Goal: Task Accomplishment & Management: Manage account settings

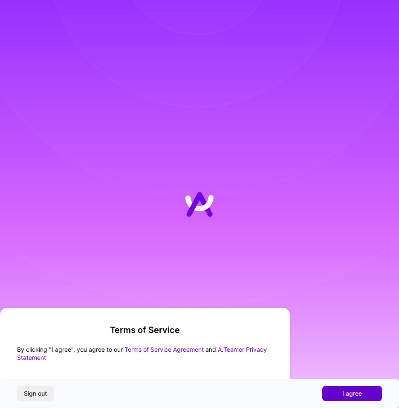
click at [352, 392] on span "I agree" at bounding box center [353, 394] width 20 height 9
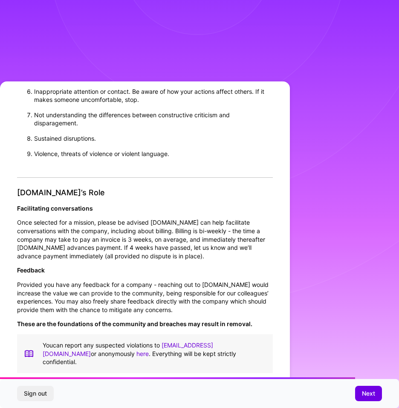
scroll to position [777, 0]
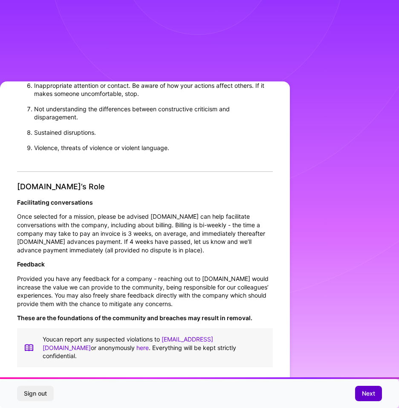
click at [373, 393] on span "Next" at bounding box center [368, 394] width 13 height 9
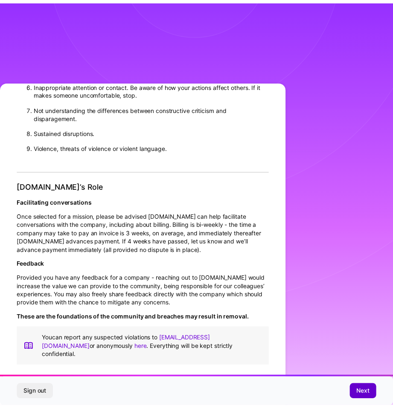
scroll to position [0, 0]
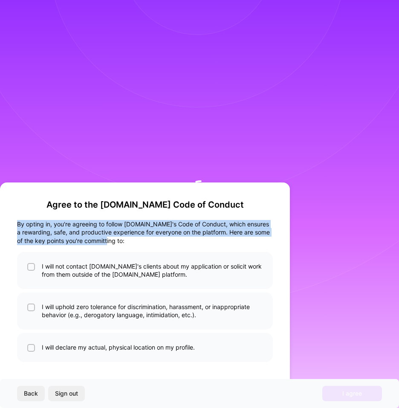
drag, startPoint x: 15, startPoint y: 224, endPoint x: 136, endPoint y: 242, distance: 122.1
click at [136, 242] on div "Agree to the [DOMAIN_NAME] Code of Conduct By opting in, you're agreeing to fol…" at bounding box center [145, 296] width 290 height 226
click at [136, 242] on div "By opting in, you're agreeing to follow [DOMAIN_NAME]'s Code of Conduct, which …" at bounding box center [145, 232] width 256 height 25
drag, startPoint x: 136, startPoint y: 242, endPoint x: 10, endPoint y: 224, distance: 127.1
click at [10, 224] on div "Agree to the [DOMAIN_NAME] Code of Conduct By opting in, you're agreeing to fol…" at bounding box center [145, 296] width 290 height 226
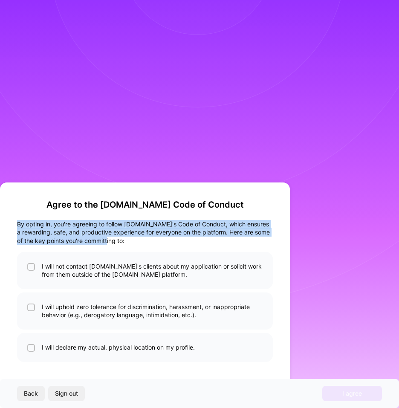
click at [22, 224] on div "By opting in, you're agreeing to follow [DOMAIN_NAME]'s Code of Conduct, which …" at bounding box center [145, 232] width 256 height 25
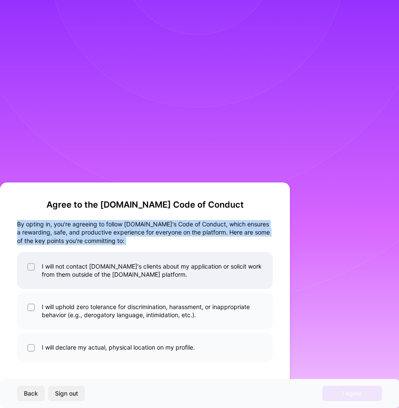
drag, startPoint x: 18, startPoint y: 224, endPoint x: 136, endPoint y: 252, distance: 121.3
click at [136, 252] on div "Agree to the [DOMAIN_NAME] Code of Conduct By opting in, you're agreeing to fol…" at bounding box center [145, 281] width 256 height 163
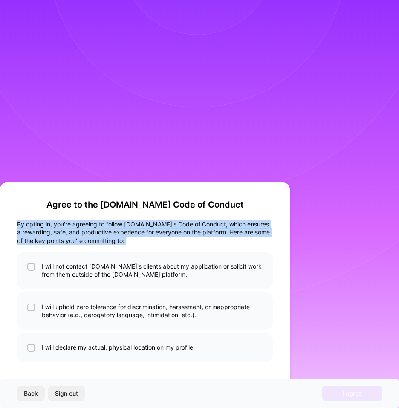
click at [132, 242] on div "By opting in, you're agreeing to follow [DOMAIN_NAME]'s Code of Conduct, which …" at bounding box center [145, 232] width 256 height 25
drag, startPoint x: 131, startPoint y: 242, endPoint x: 13, endPoint y: 225, distance: 119.8
click at [13, 225] on div "Agree to the [DOMAIN_NAME] Code of Conduct By opting in, you're agreeing to fol…" at bounding box center [145, 296] width 290 height 226
click at [41, 226] on div "By opting in, you're agreeing to follow [DOMAIN_NAME]'s Code of Conduct, which …" at bounding box center [145, 232] width 256 height 25
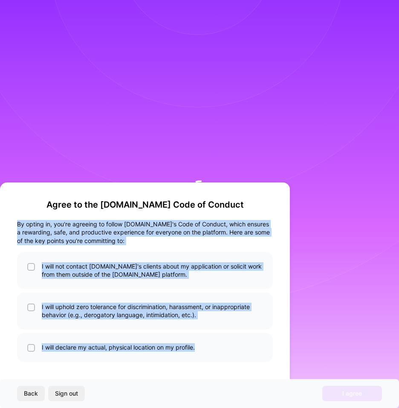
drag, startPoint x: 13, startPoint y: 221, endPoint x: 218, endPoint y: 363, distance: 249.3
click at [218, 363] on div "Agree to the [DOMAIN_NAME] Code of Conduct By opting in, you're agreeing to fol…" at bounding box center [145, 296] width 290 height 226
copy div "By opting in, you're agreeing to follow [DOMAIN_NAME]'s Code of Conduct, which …"
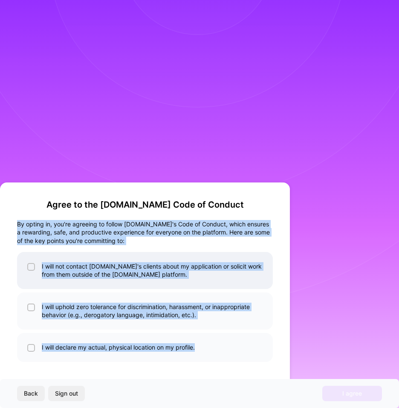
click at [31, 268] on input "checkbox" at bounding box center [32, 268] width 6 height 6
checkbox input "true"
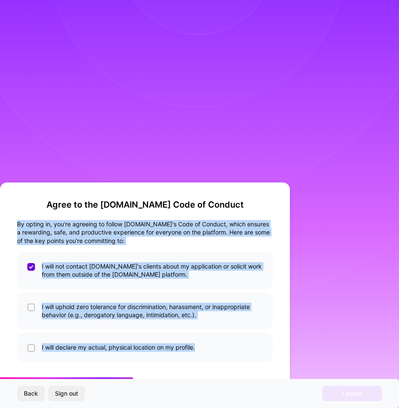
click at [33, 233] on div "By opting in, you're agreeing to follow [DOMAIN_NAME]'s Code of Conduct, which …" at bounding box center [145, 232] width 256 height 25
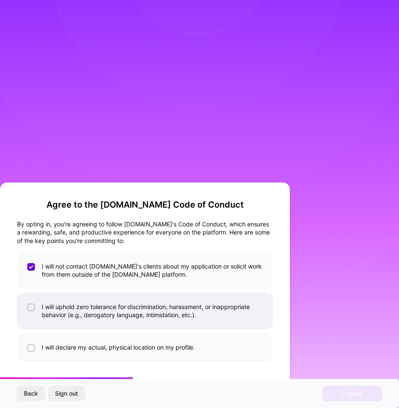
click at [34, 310] on input "checkbox" at bounding box center [32, 308] width 6 height 6
checkbox input "true"
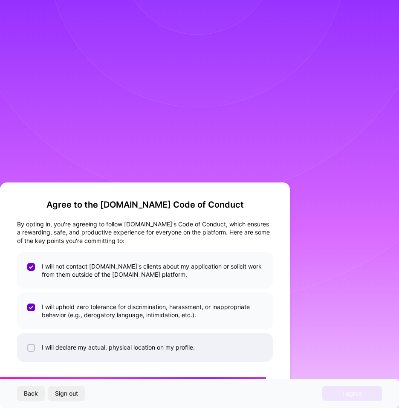
click at [28, 349] on div at bounding box center [31, 348] width 8 height 8
checkbox input "true"
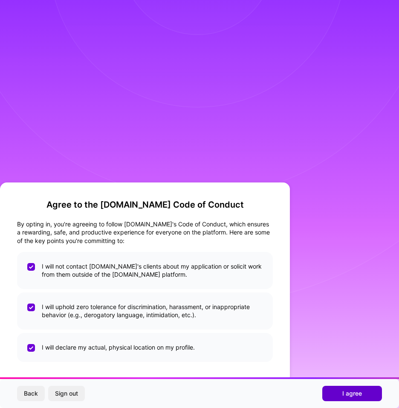
click at [360, 393] on span "I agree" at bounding box center [353, 394] width 20 height 9
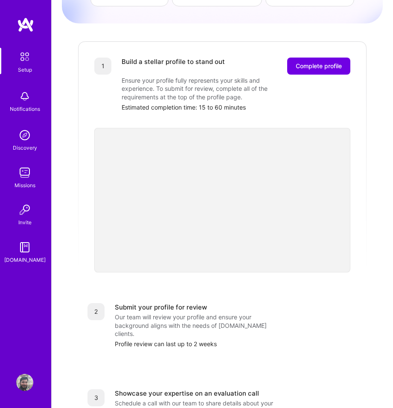
scroll to position [102, 0]
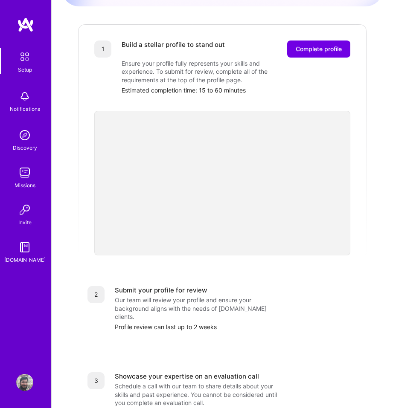
click at [288, 76] on div "Build a stellar profile to stand out Complete profile Ensure your profile fully…" at bounding box center [236, 68] width 229 height 54
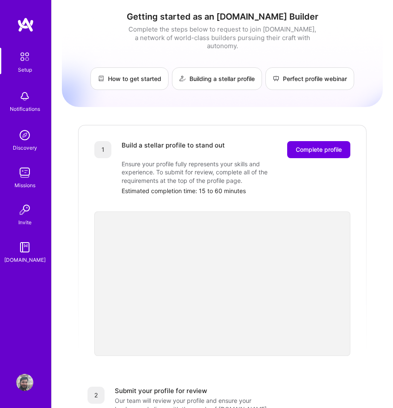
scroll to position [0, 0]
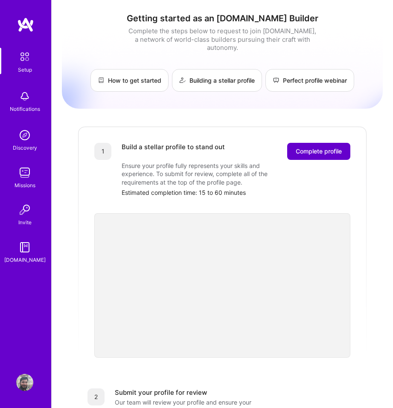
click at [324, 148] on button "Complete profile" at bounding box center [318, 151] width 63 height 17
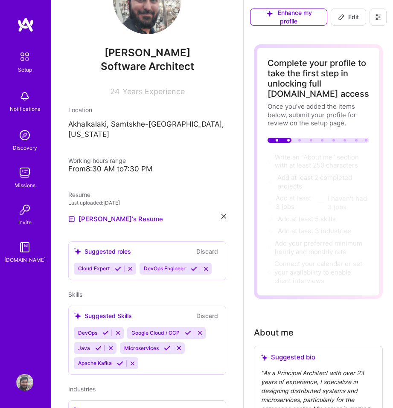
scroll to position [102, 0]
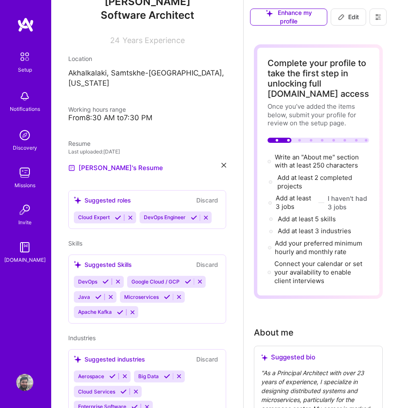
click at [94, 114] on div "From 8:30 AM to 7:30 PM" at bounding box center [147, 118] width 158 height 9
click at [102, 114] on div "From 8:30 AM to 7:30 PM" at bounding box center [147, 118] width 158 height 9
click at [92, 114] on div "From 8:30 AM to 7:30 PM" at bounding box center [147, 118] width 158 height 9
click at [91, 114] on div "From 8:30 AM to 7:30 PM" at bounding box center [147, 118] width 158 height 9
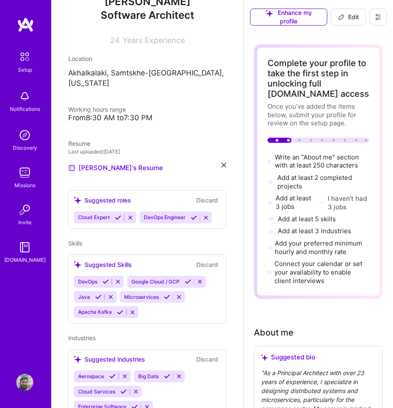
click at [102, 114] on div "From 8:30 AM to 7:30 PM" at bounding box center [147, 118] width 158 height 9
click at [99, 114] on div "From 8:30 AM to 7:30 PM" at bounding box center [147, 118] width 158 height 9
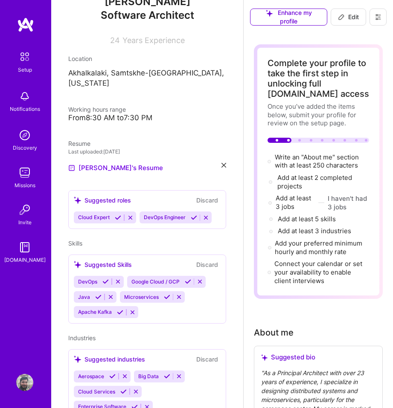
click at [116, 106] on span "Working hours range" at bounding box center [97, 109] width 58 height 7
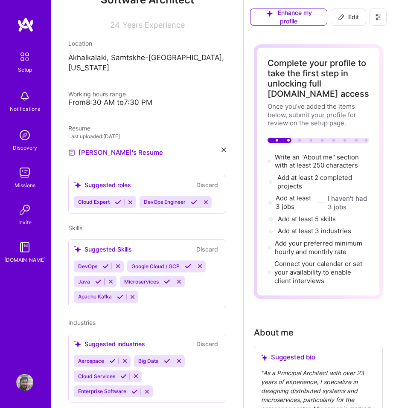
scroll to position [130, 0]
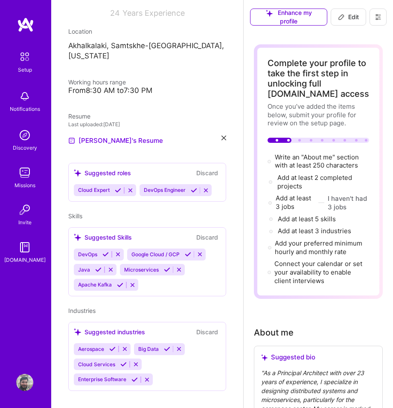
click at [116, 187] on icon at bounding box center [118, 190] width 6 height 6
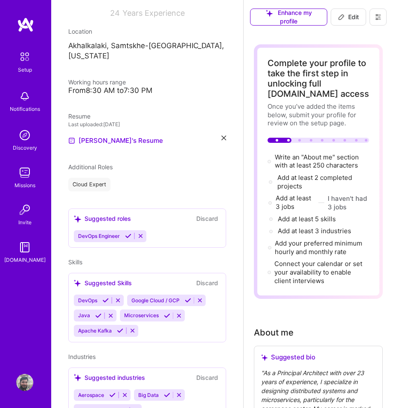
click at [131, 233] on icon at bounding box center [128, 236] width 6 height 6
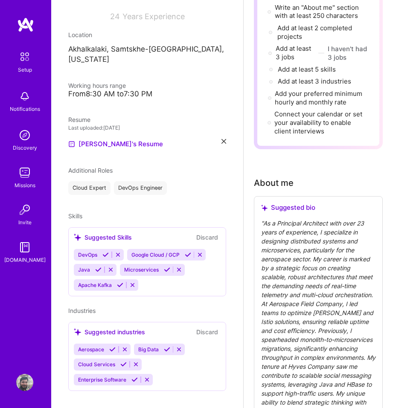
scroll to position [154, 0]
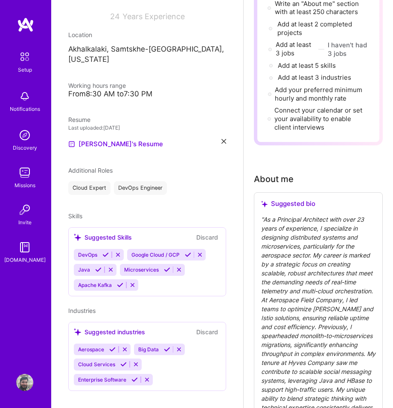
click at [107, 252] on icon at bounding box center [105, 255] width 6 height 6
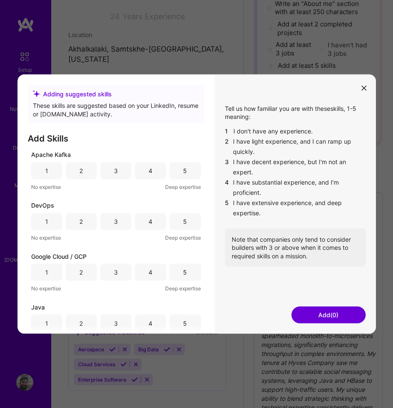
click at [150, 174] on div "4" at bounding box center [150, 171] width 4 height 9
click at [150, 223] on div "4" at bounding box center [150, 222] width 4 height 9
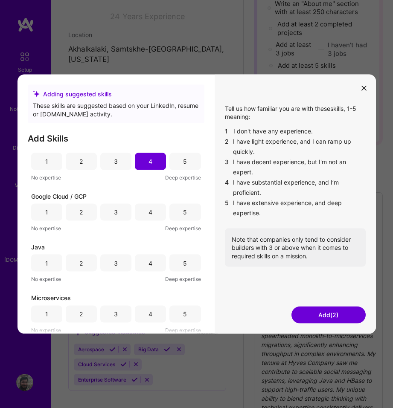
scroll to position [61, 0]
click at [151, 213] on div "4" at bounding box center [150, 212] width 31 height 17
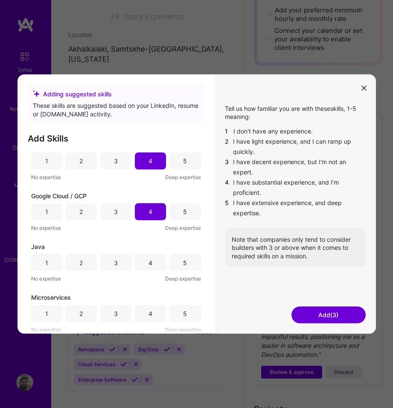
scroll to position [256, 0]
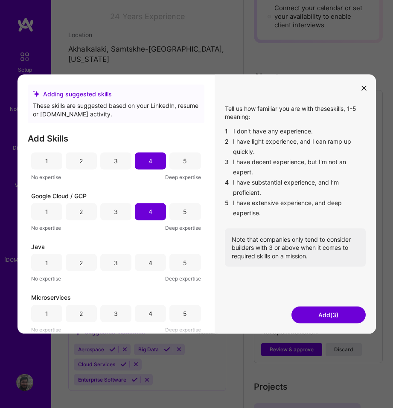
click at [176, 263] on div "5" at bounding box center [184, 262] width 31 height 17
click at [148, 262] on div "4" at bounding box center [150, 263] width 4 height 9
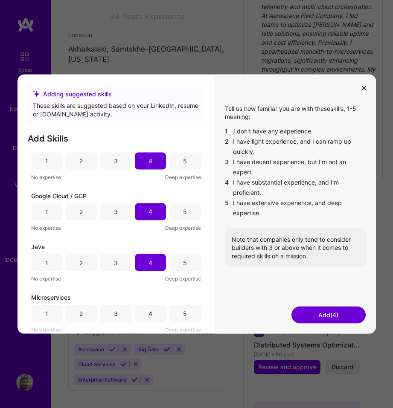
scroll to position [461, 0]
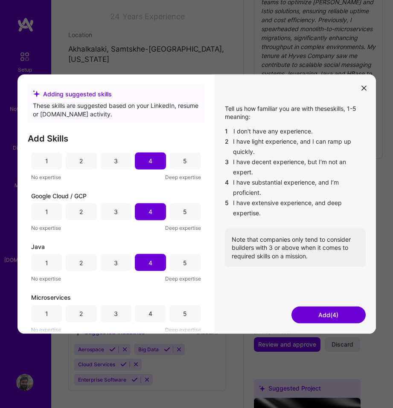
click at [149, 314] on div "4" at bounding box center [150, 313] width 4 height 9
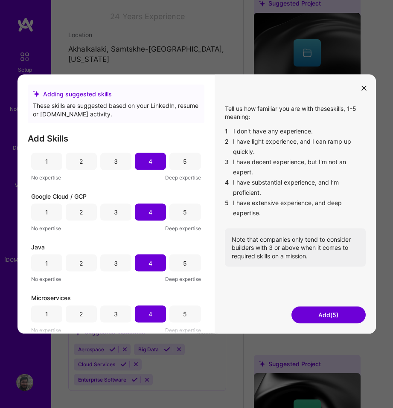
scroll to position [61, 0]
click at [324, 315] on button "Add (5)" at bounding box center [328, 315] width 74 height 17
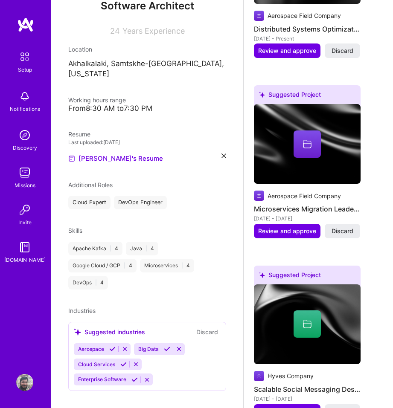
scroll to position [768, 0]
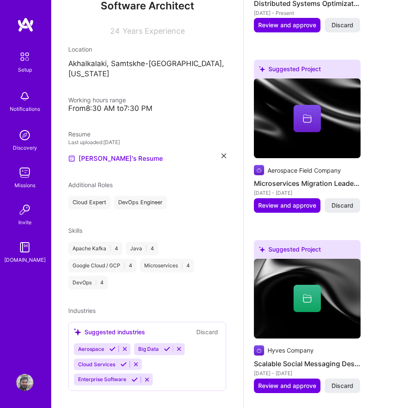
click at [145, 277] on div "Apache [PERSON_NAME] | 4 Java | 4 Google Cloud / GCP | 4 Microservices | 4 DevO…" at bounding box center [147, 266] width 158 height 48
click at [113, 346] on icon at bounding box center [112, 349] width 6 height 6
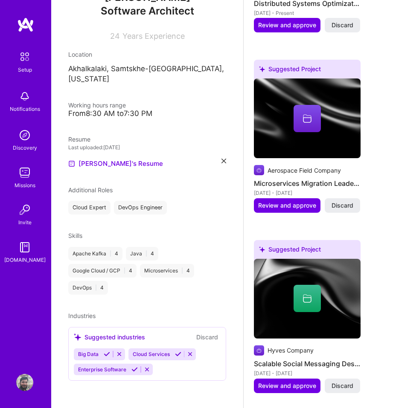
scroll to position [97, 0]
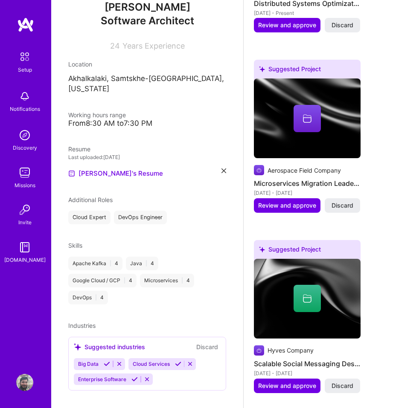
click at [105, 361] on icon at bounding box center [107, 364] width 6 height 6
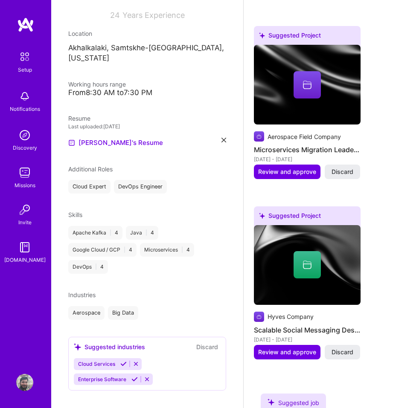
scroll to position [819, 0]
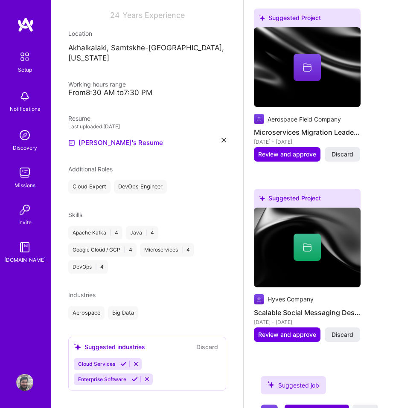
click at [123, 361] on icon at bounding box center [123, 364] width 6 height 6
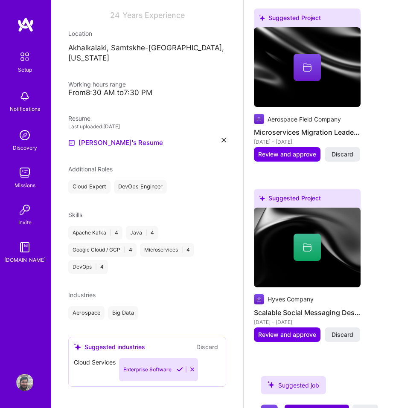
scroll to position [112, 0]
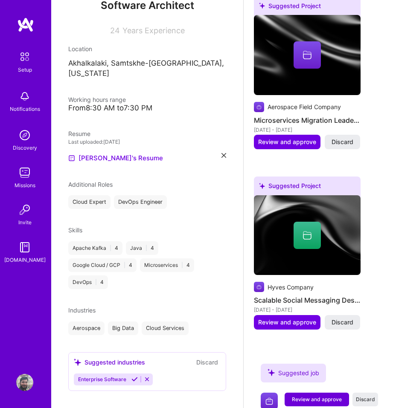
click at [133, 376] on icon at bounding box center [134, 379] width 6 height 6
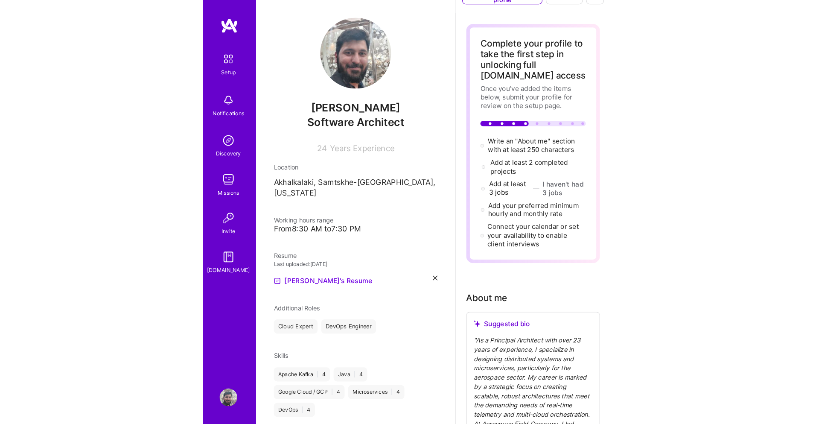
scroll to position [0, 0]
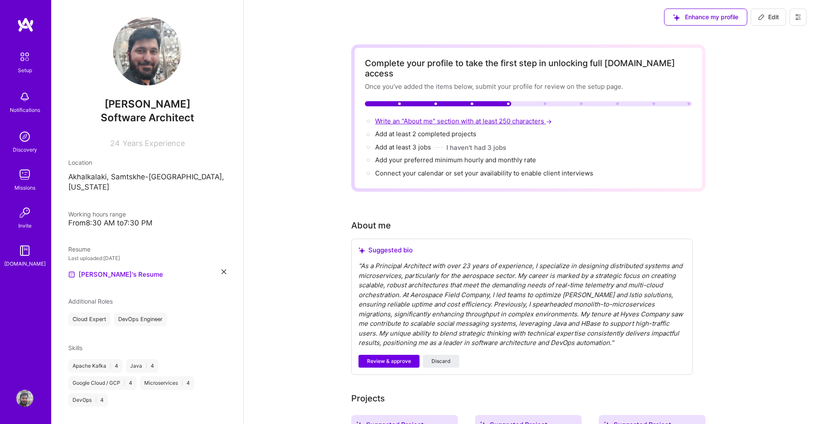
click at [399, 117] on span "Write an "About me" section with at least 250 characters →" at bounding box center [464, 121] width 178 height 8
select select "US"
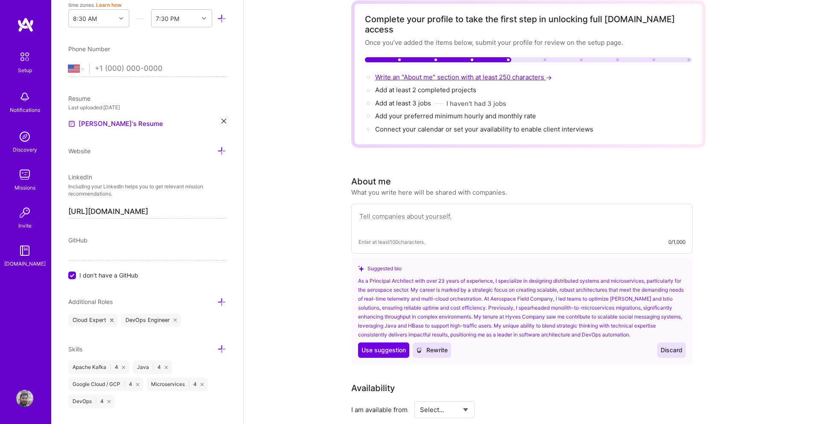
scroll to position [209, 0]
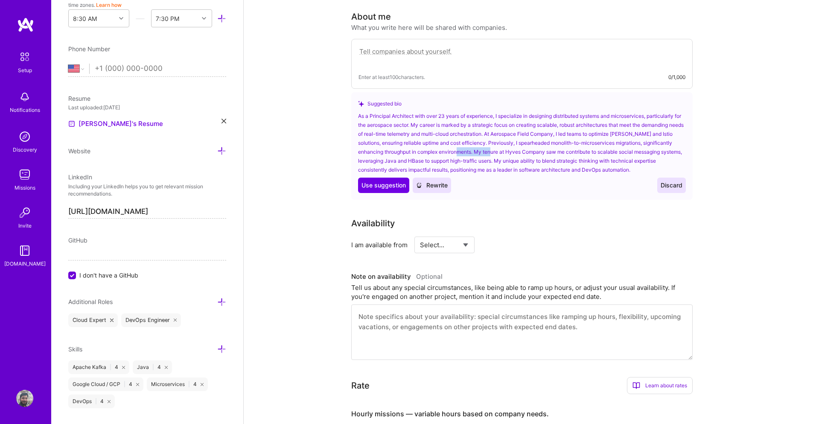
drag, startPoint x: 478, startPoint y: 140, endPoint x: 511, endPoint y: 138, distance: 32.5
click at [399, 138] on div "As a Principal Architect with over 23 years of experience, I specialize in desi…" at bounding box center [522, 142] width 328 height 63
click at [399, 143] on div "As a Principal Architect with over 23 years of experience, I specialize in desi…" at bounding box center [522, 142] width 328 height 63
click at [399, 123] on div "As a Principal Architect with over 23 years of experience, I specialize in desi…" at bounding box center [522, 142] width 328 height 63
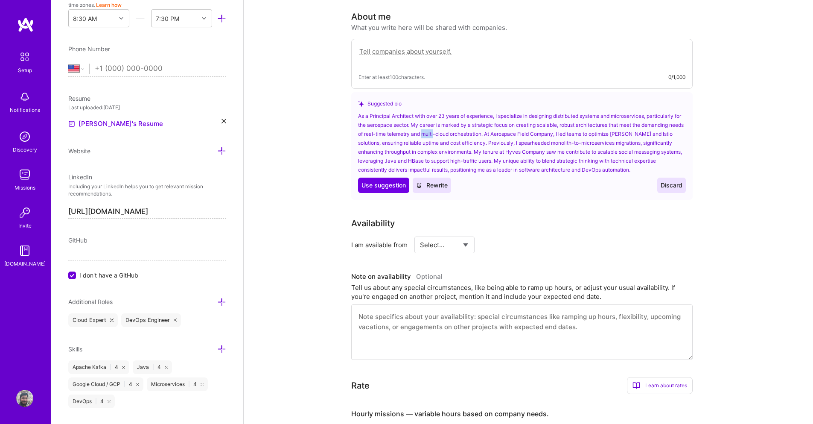
click at [399, 123] on div "As a Principal Architect with over 23 years of experience, I specialize in desi…" at bounding box center [522, 142] width 328 height 63
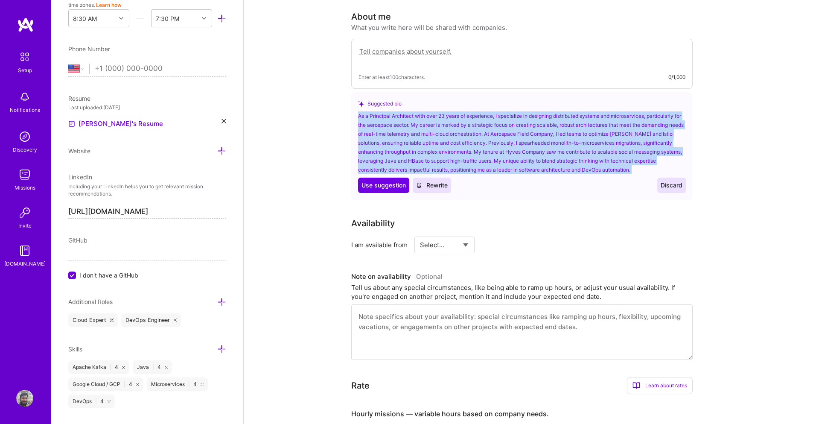
click at [399, 123] on div "As a Principal Architect with over 23 years of experience, I specialize in desi…" at bounding box center [522, 142] width 328 height 63
copy div "As a Principal Architect with over 23 years of experience, I specialize in desi…"
click at [282, 123] on div "Complete your profile to take the first step in unlocking full [DOMAIN_NAME] ac…" at bounding box center [528, 402] width 569 height 1155
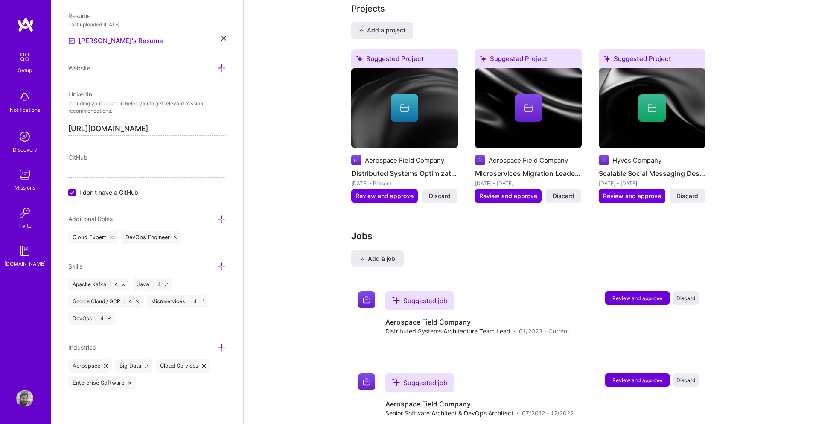
scroll to position [755, 0]
